Goal: Use online tool/utility: Utilize a website feature to perform a specific function

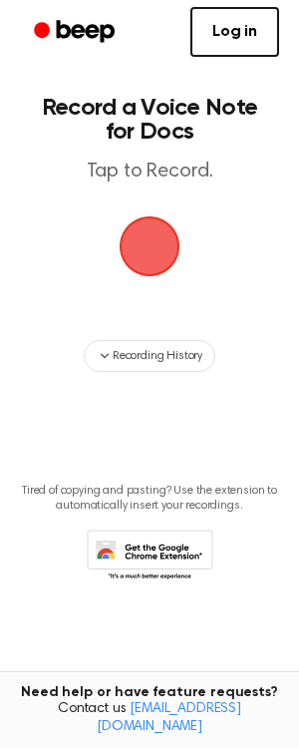
click at [167, 237] on span "button" at bounding box center [150, 246] width 61 height 61
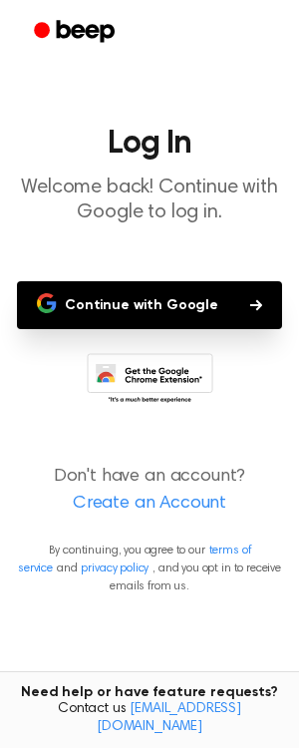
click at [213, 294] on button "Continue with Google" at bounding box center [149, 305] width 265 height 48
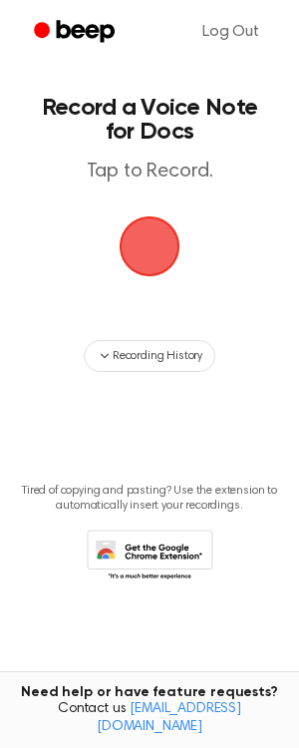
click at [149, 254] on span "button" at bounding box center [150, 246] width 56 height 56
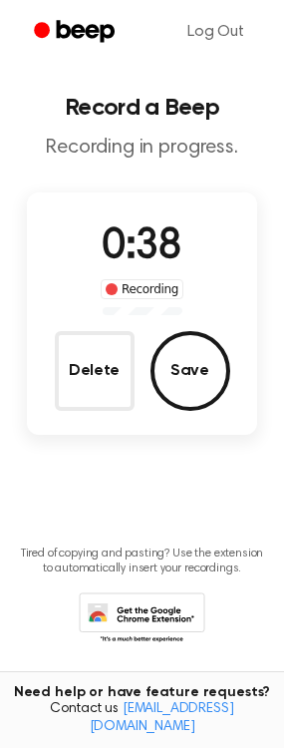
click at [207, 362] on button "Save" at bounding box center [191, 371] width 80 height 80
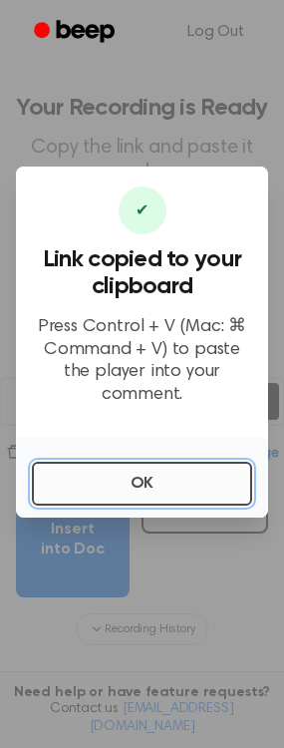
click at [196, 484] on button "OK" at bounding box center [142, 484] width 220 height 44
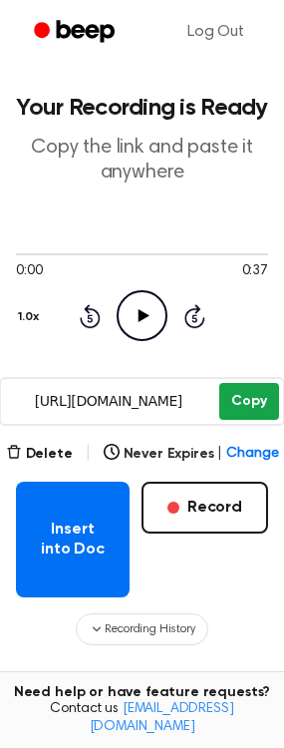
click at [236, 398] on button "Copy" at bounding box center [248, 401] width 59 height 37
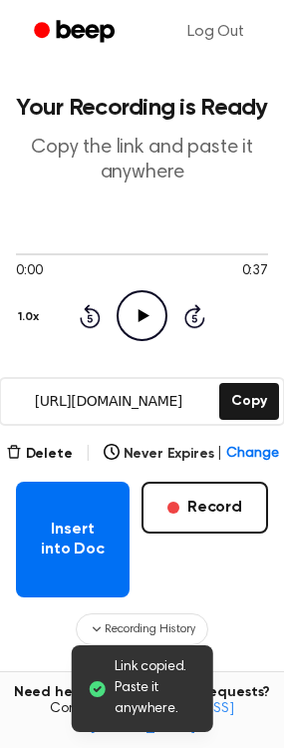
click at [143, 398] on input "https://beep.audio/z72qk1A" at bounding box center [108, 401] width 214 height 45
drag, startPoint x: 151, startPoint y: 363, endPoint x: 100, endPoint y: 346, distance: 53.6
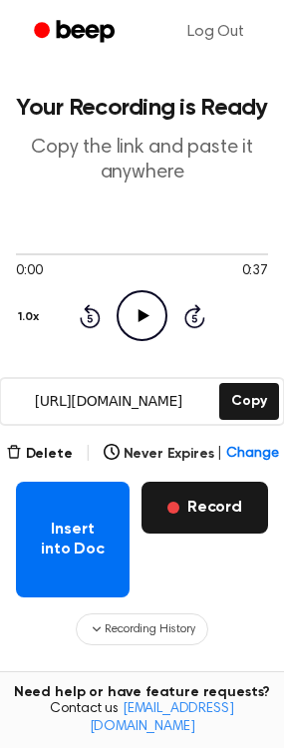
click at [223, 509] on button "Record" at bounding box center [205, 508] width 127 height 52
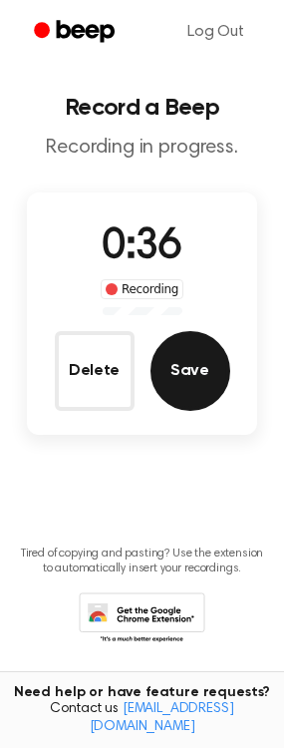
click at [195, 366] on button "Save" at bounding box center [191, 371] width 80 height 80
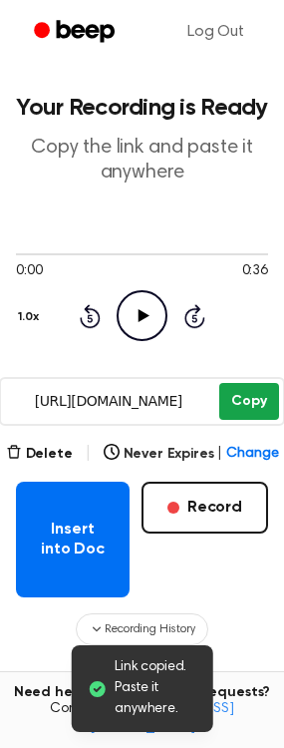
click at [223, 399] on button "Copy" at bounding box center [248, 401] width 59 height 37
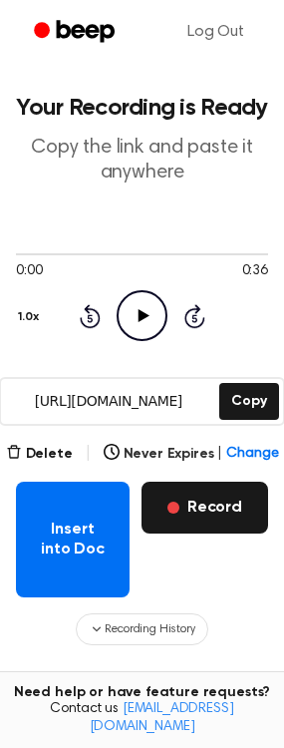
click at [229, 525] on button "Record" at bounding box center [205, 508] width 127 height 52
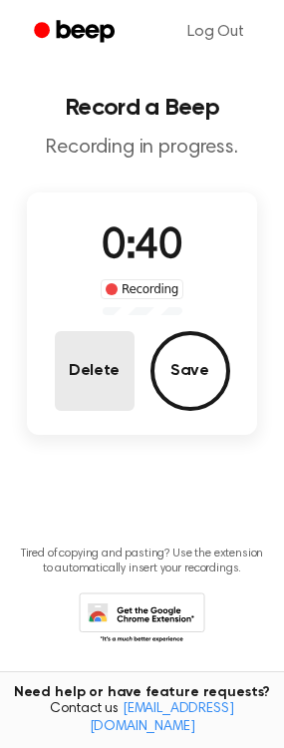
click at [115, 378] on button "Delete" at bounding box center [95, 371] width 80 height 80
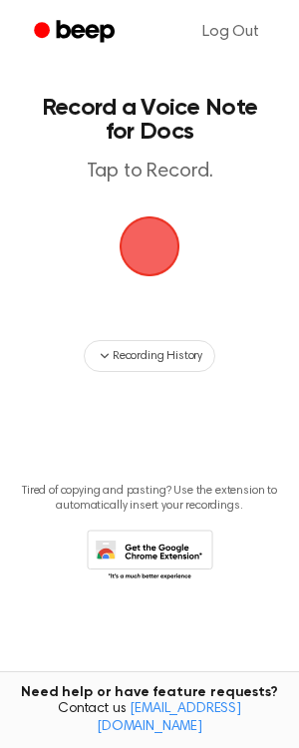
click at [150, 241] on span "button" at bounding box center [150, 246] width 84 height 84
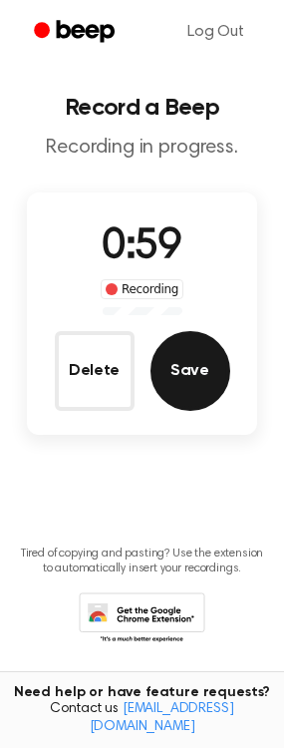
click at [194, 365] on button "Save" at bounding box center [191, 371] width 80 height 80
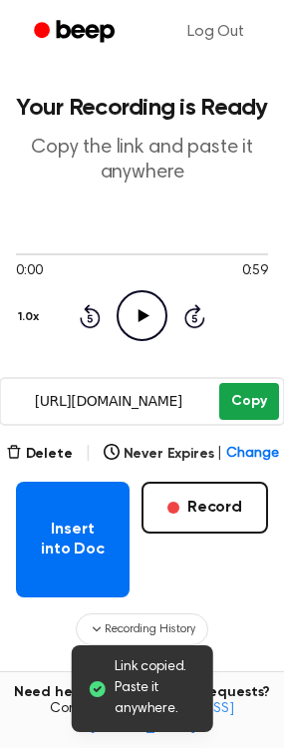
click at [249, 401] on button "Copy" at bounding box center [248, 401] width 59 height 37
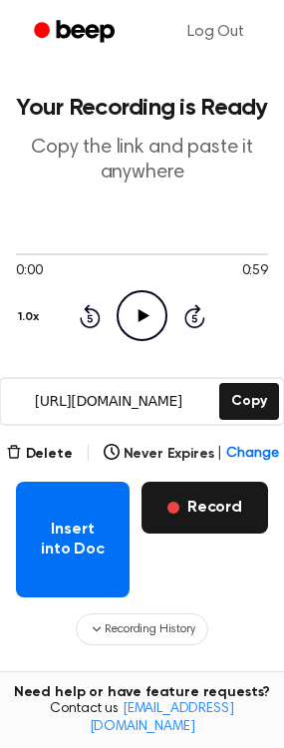
click at [192, 504] on button "Record" at bounding box center [205, 508] width 127 height 52
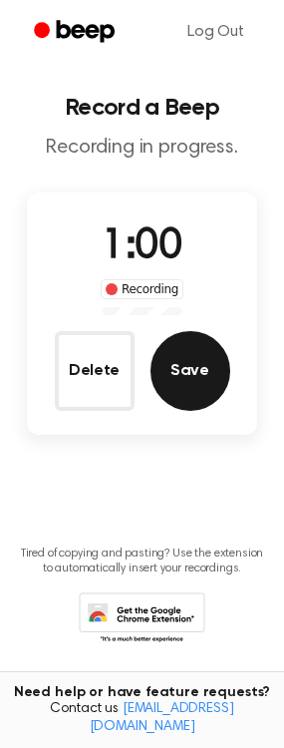
click at [192, 372] on button "Save" at bounding box center [191, 371] width 80 height 80
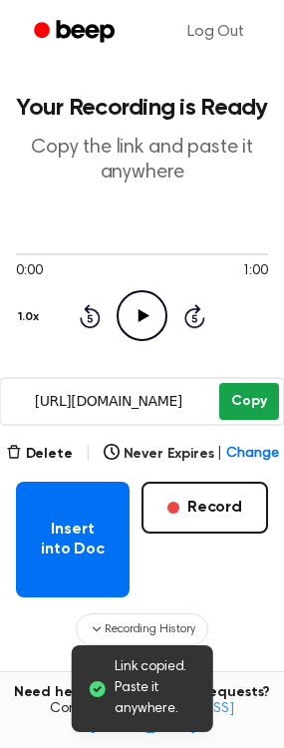
click at [234, 394] on button "Copy" at bounding box center [248, 401] width 59 height 37
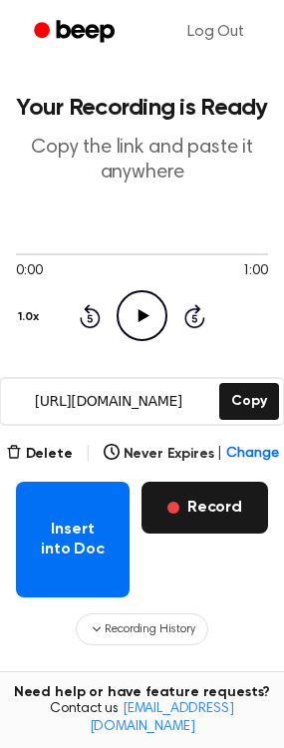
click at [216, 509] on button "Record" at bounding box center [205, 508] width 127 height 52
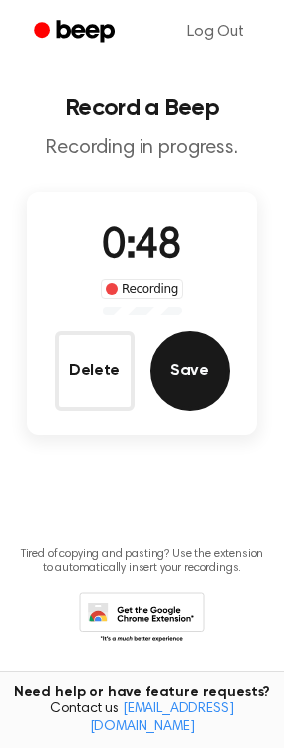
click at [182, 380] on button "Save" at bounding box center [191, 371] width 80 height 80
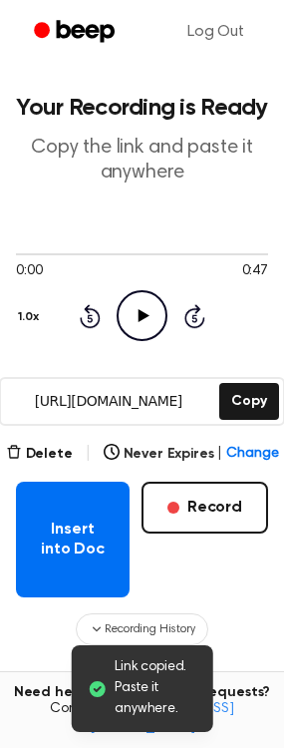
drag, startPoint x: 238, startPoint y: 399, endPoint x: 196, endPoint y: 401, distance: 41.9
click at [238, 398] on button "Copy" at bounding box center [248, 401] width 59 height 37
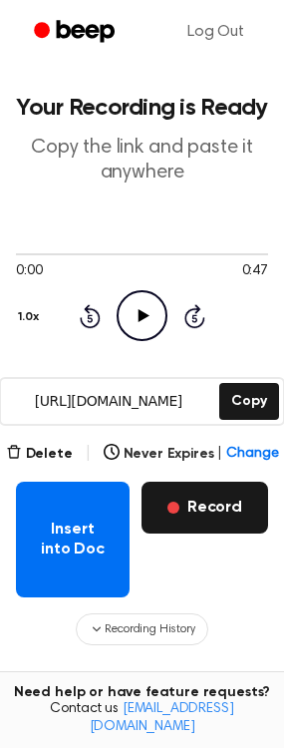
click at [210, 513] on button "Record" at bounding box center [205, 508] width 127 height 52
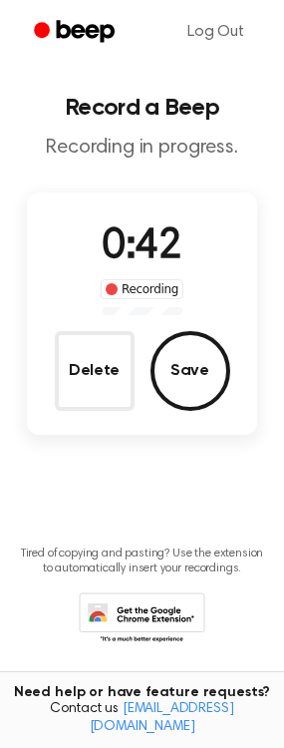
click at [206, 393] on button "Save" at bounding box center [191, 371] width 80 height 80
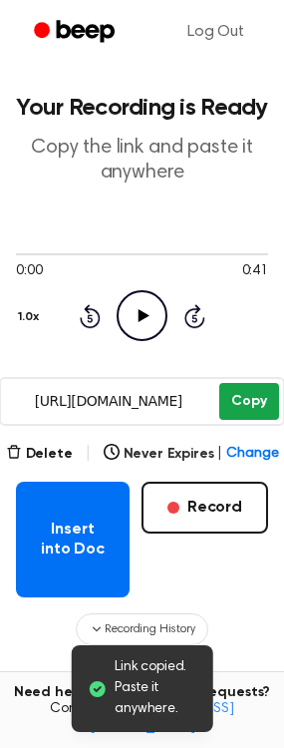
click at [253, 386] on button "Copy" at bounding box center [248, 401] width 59 height 37
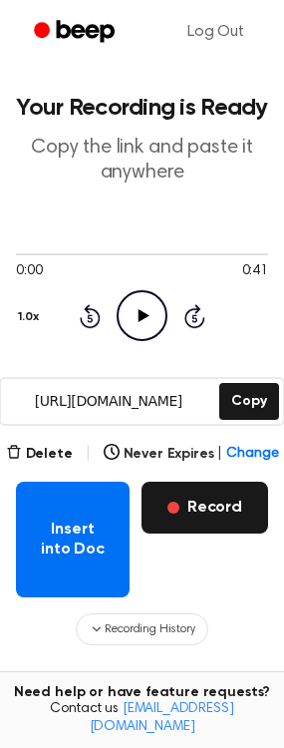
click at [205, 512] on button "Record" at bounding box center [205, 508] width 127 height 52
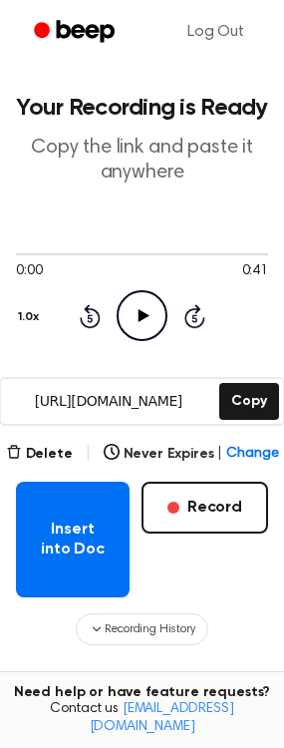
click at [206, 501] on main "Your Recording is Ready Copy the link and paste it anywhere 0:00 0:41 1.0x Rewi…" at bounding box center [142, 456] width 284 height 913
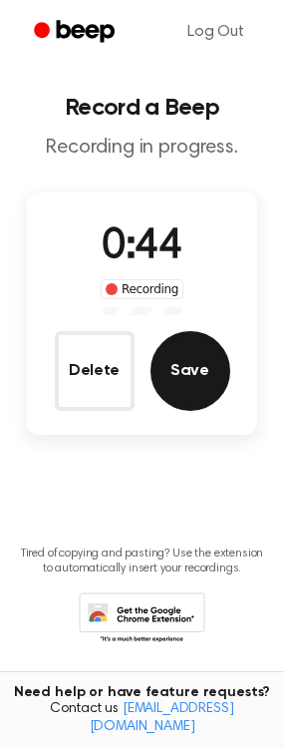
click at [208, 372] on button "Save" at bounding box center [191, 371] width 80 height 80
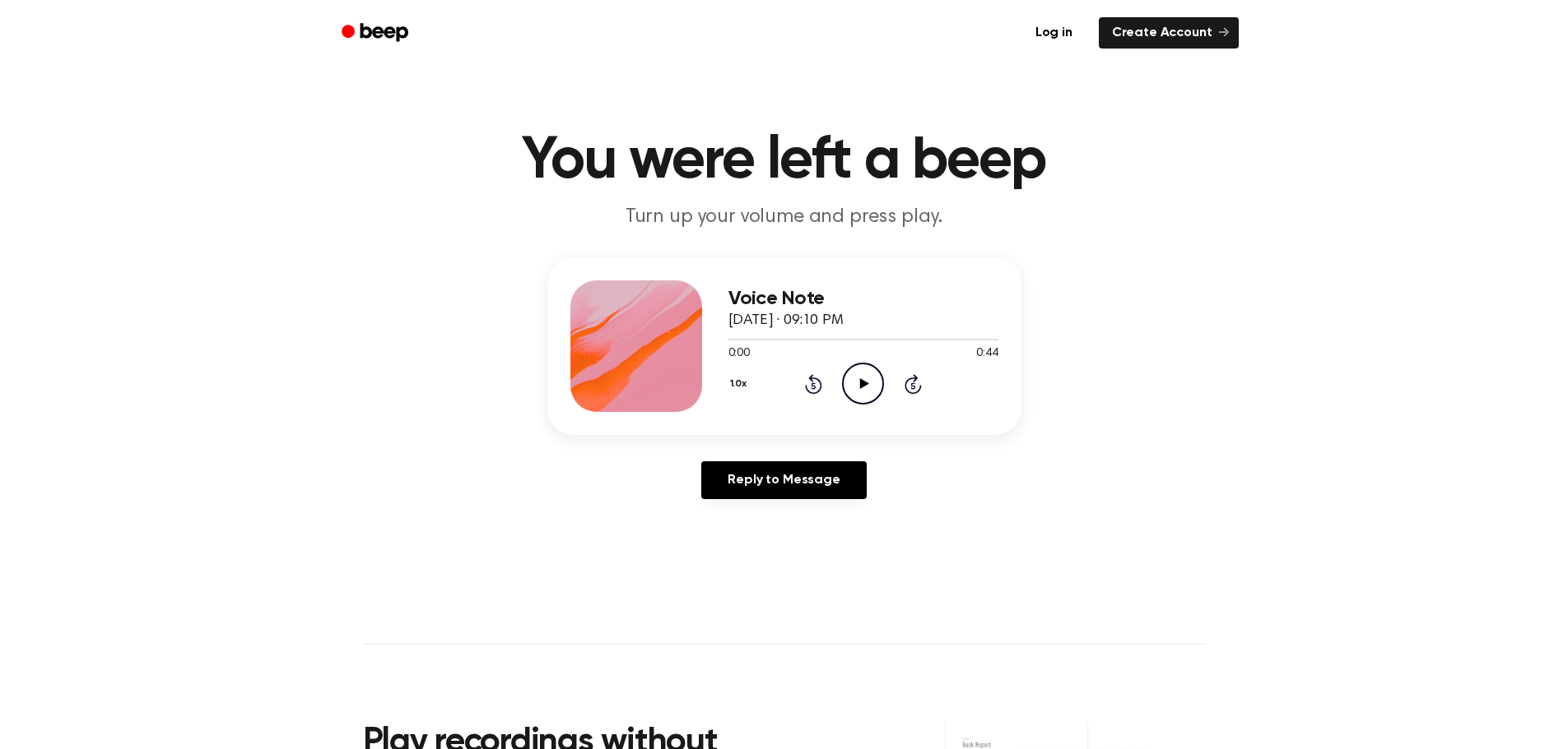
click at [854, 381] on icon "Play Audio" at bounding box center [862, 384] width 42 height 42
click at [950, 342] on div at bounding box center [862, 339] width 270 height 13
